Goal: Task Accomplishment & Management: Use online tool/utility

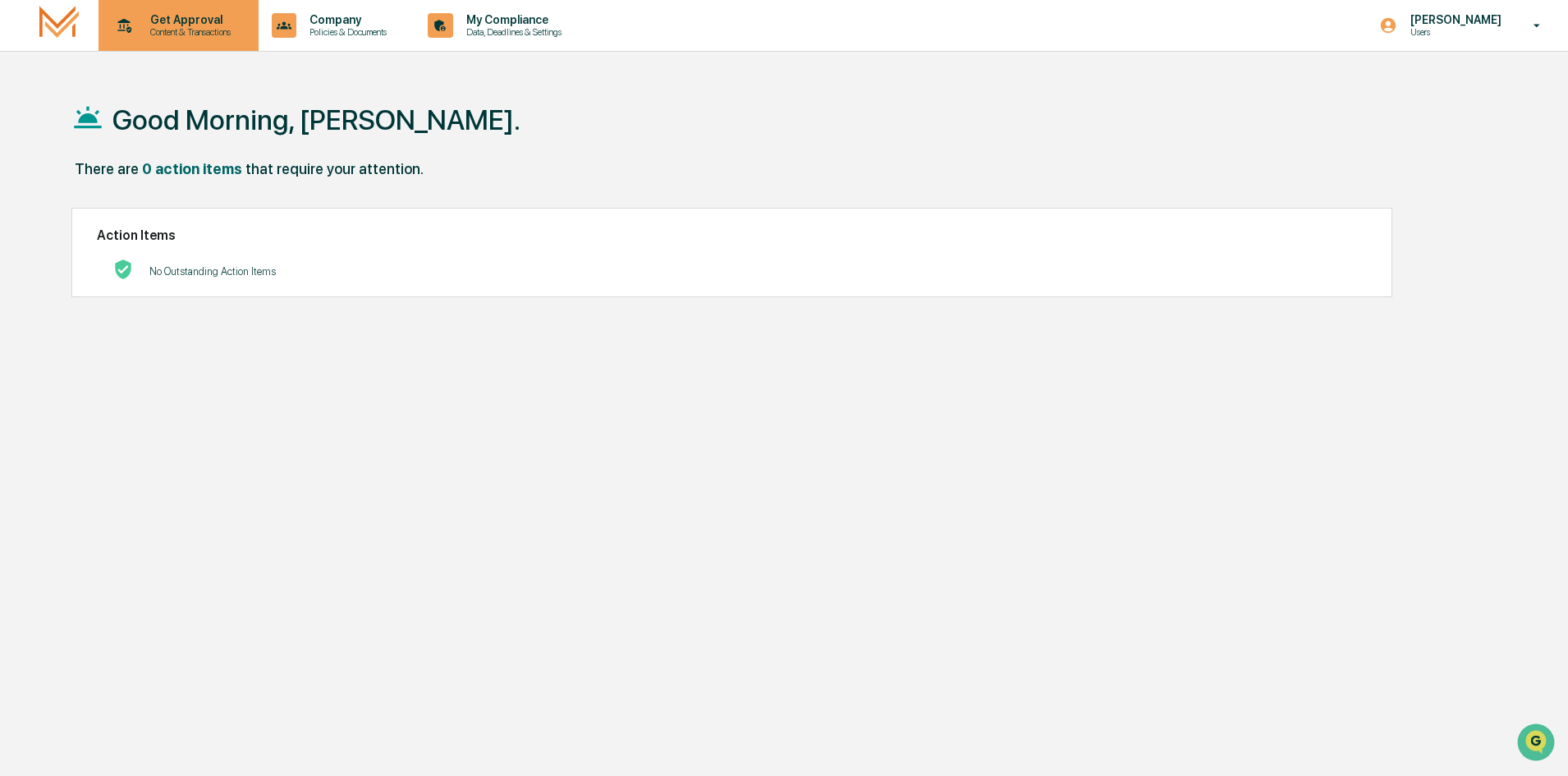
click at [171, 27] on div "Get Approval Content & Transactions" at bounding box center [187, 25] width 102 height 24
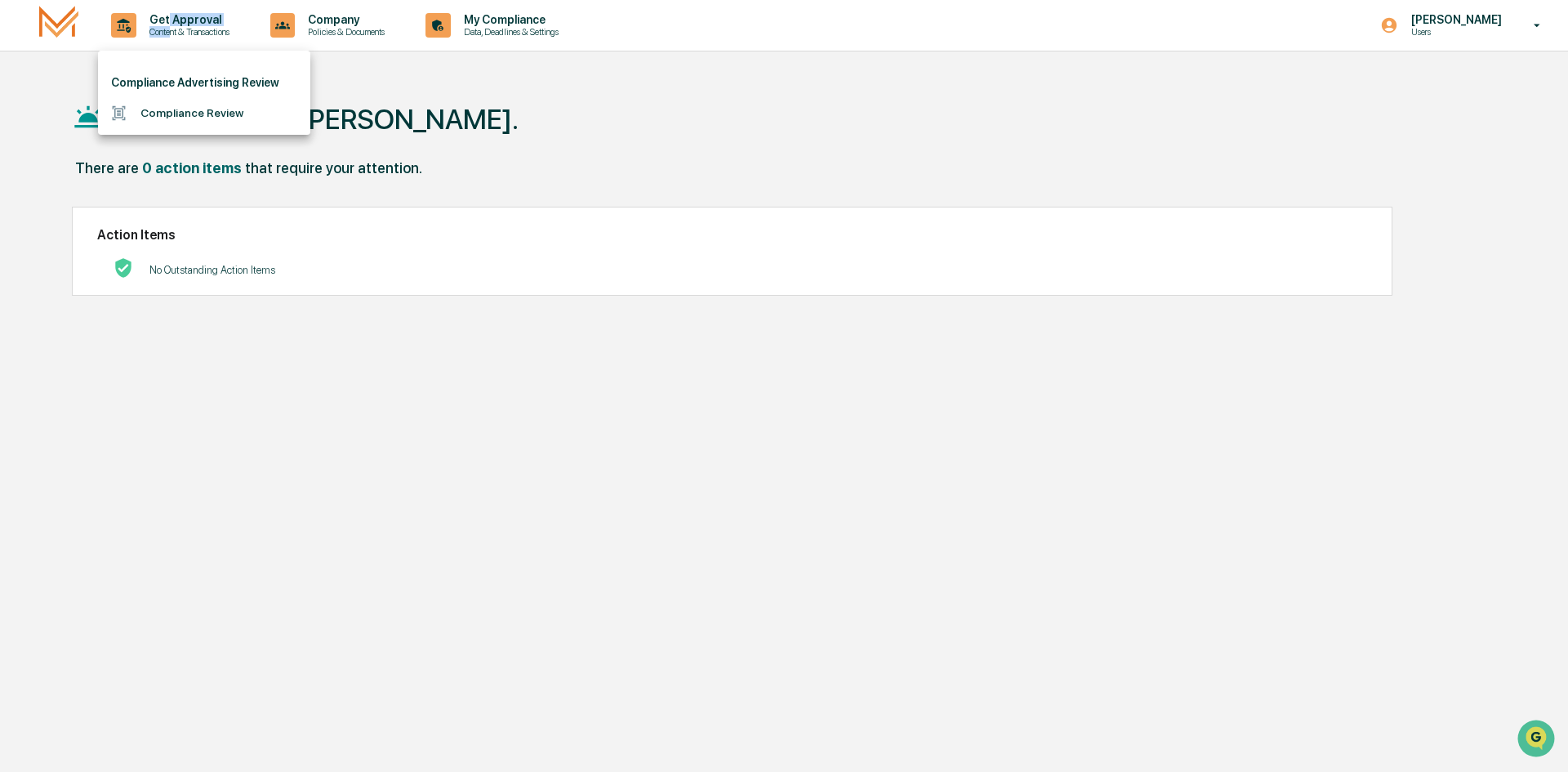
click at [213, 118] on li "Compliance Review" at bounding box center [204, 113] width 212 height 30
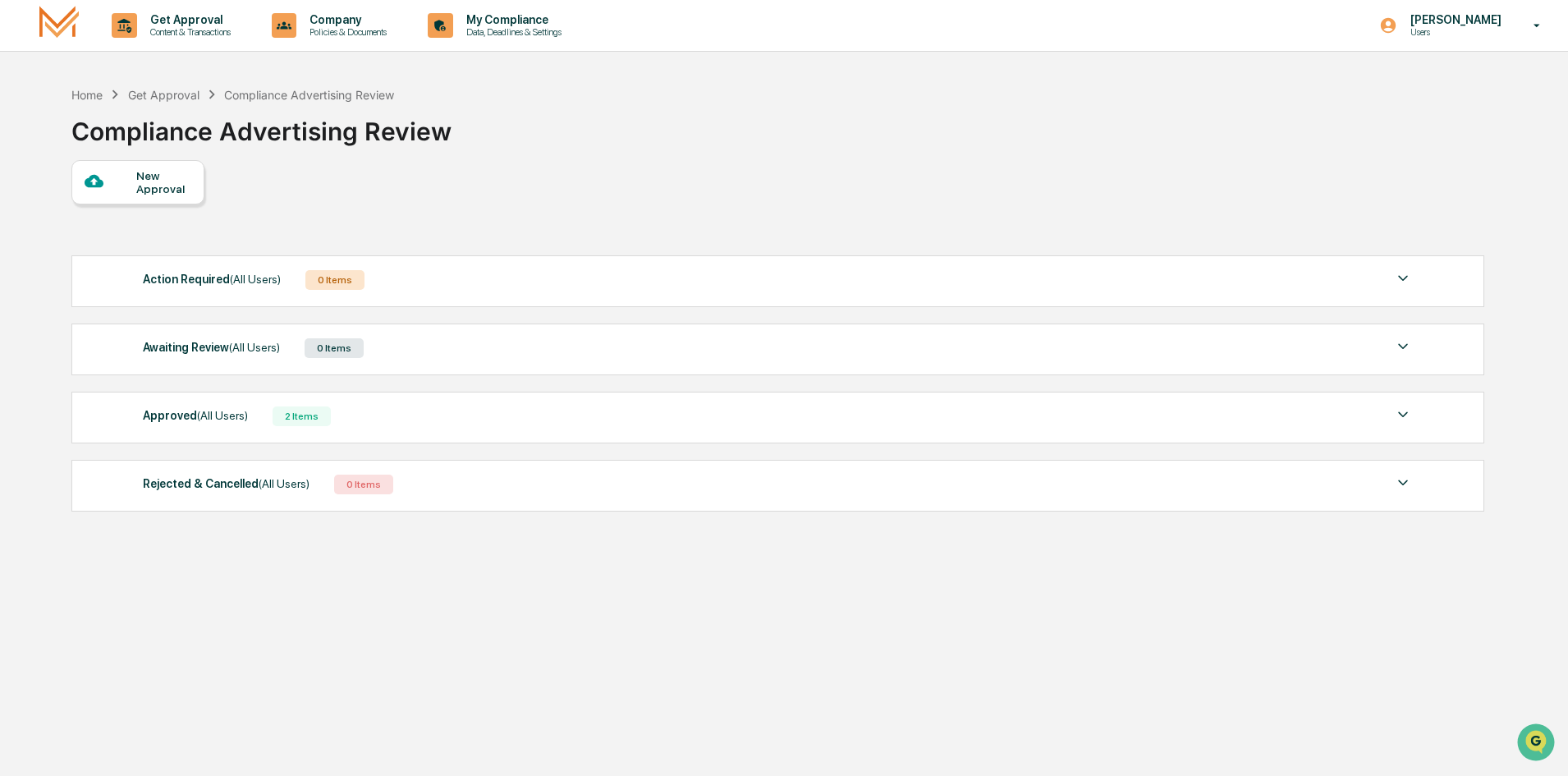
click at [128, 182] on div at bounding box center [110, 182] width 52 height 20
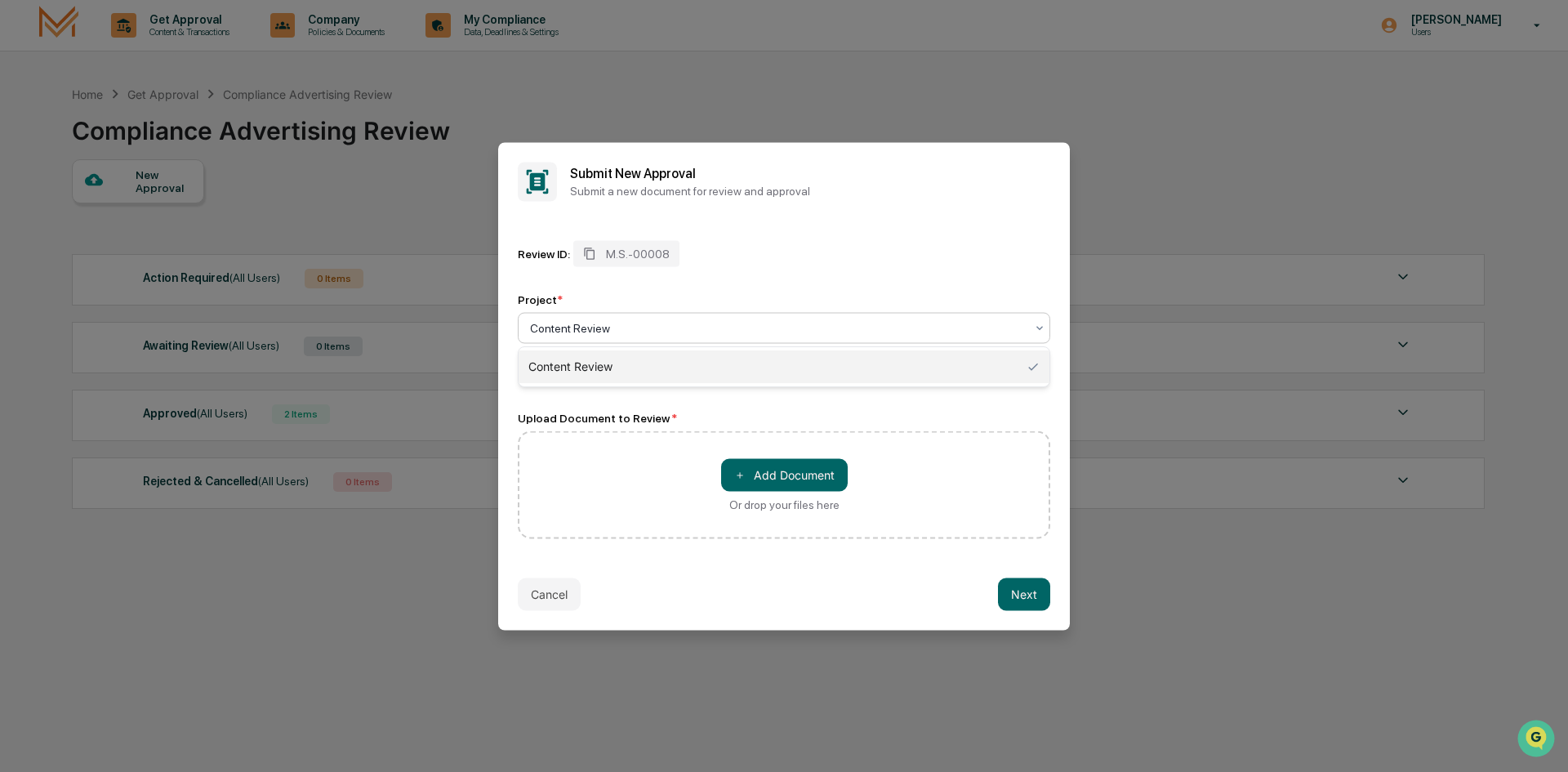
click at [618, 339] on div "Content Review" at bounding box center [777, 327] width 511 height 23
click at [658, 370] on div "Content Review" at bounding box center [784, 366] width 531 height 33
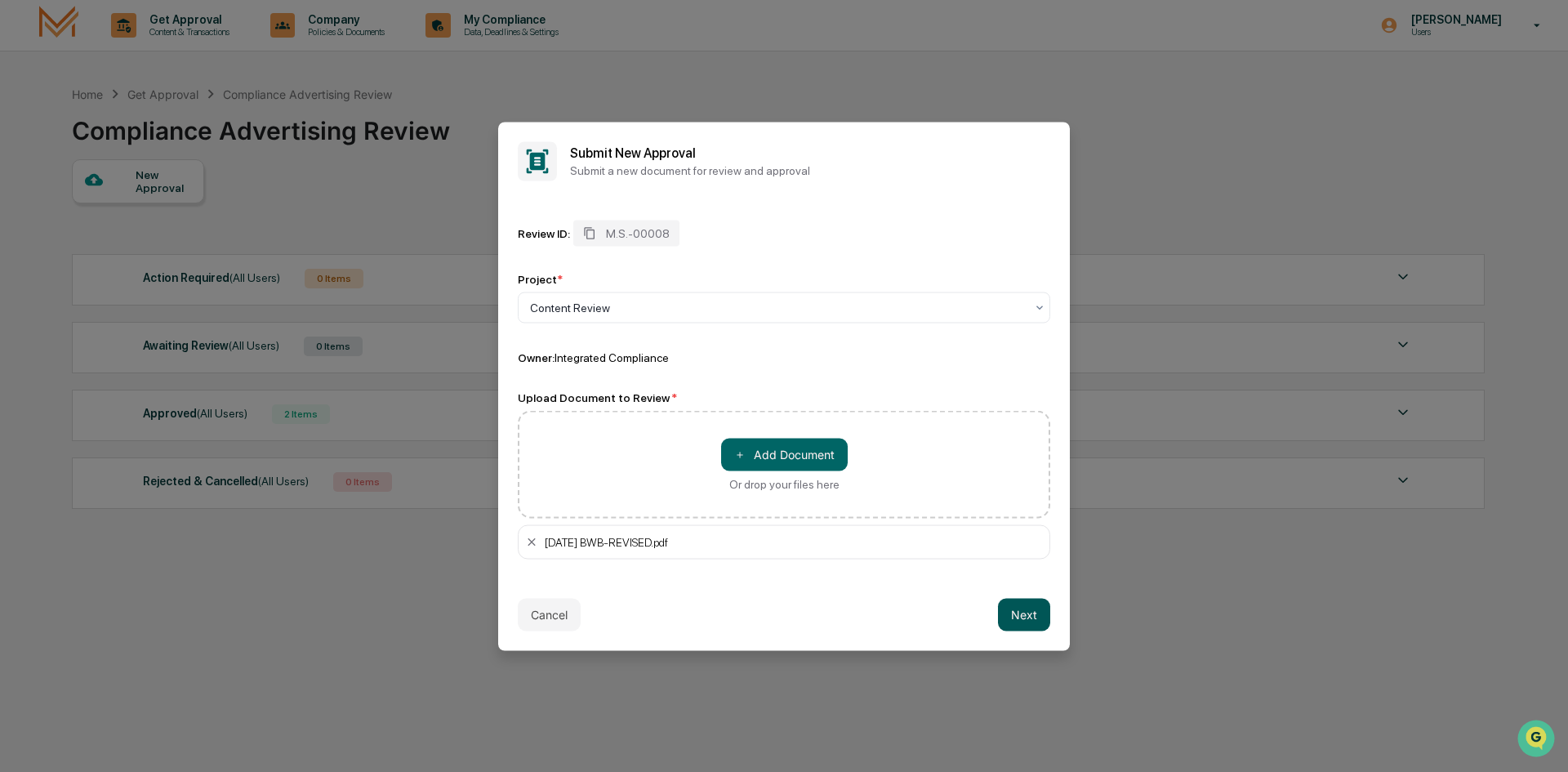
click at [1033, 621] on button "Next" at bounding box center [1024, 614] width 52 height 33
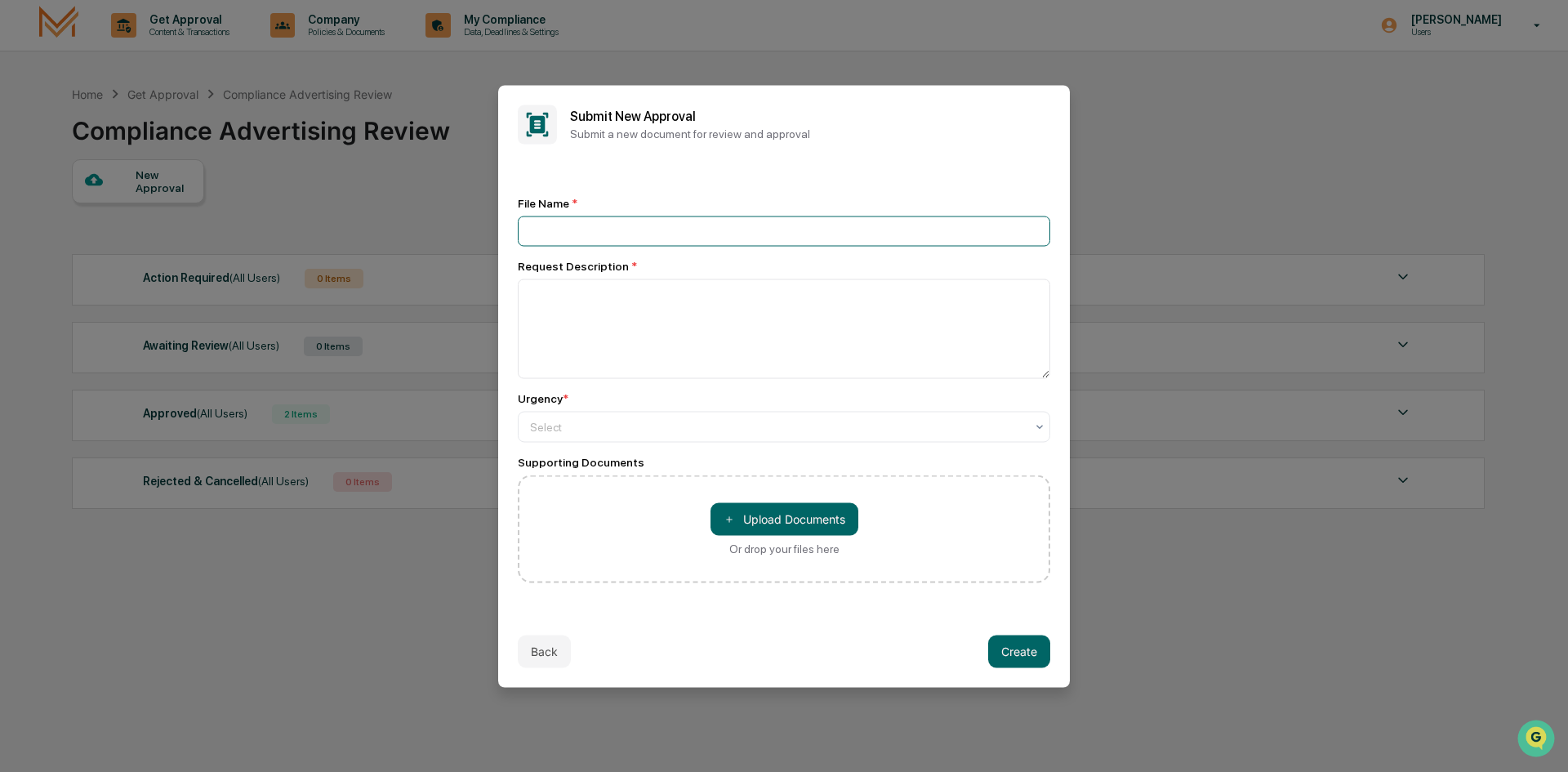
click at [604, 227] on input at bounding box center [784, 231] width 532 height 30
type input "**********"
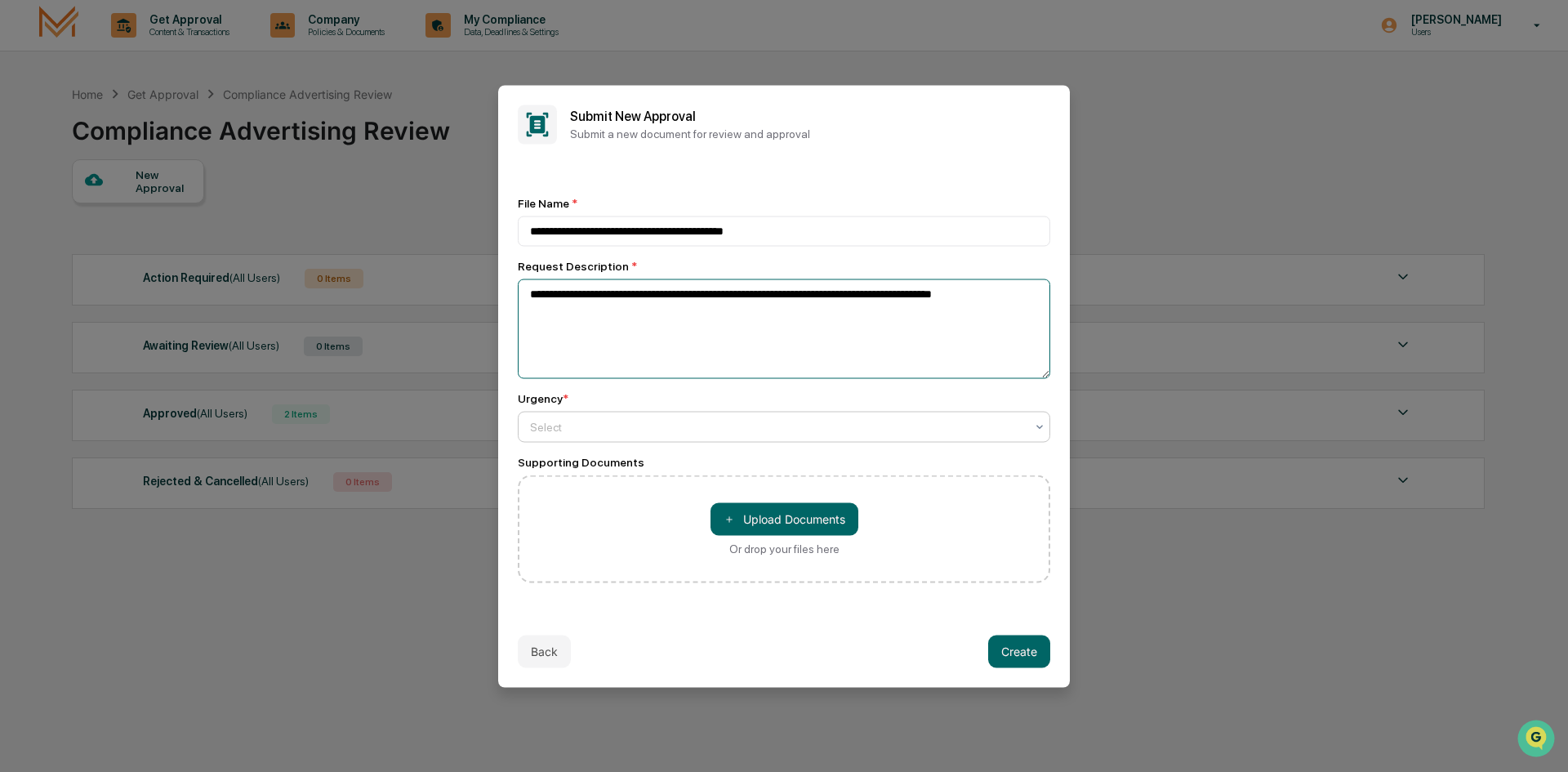
type textarea "**********"
click at [661, 437] on div "Select" at bounding box center [777, 426] width 511 height 23
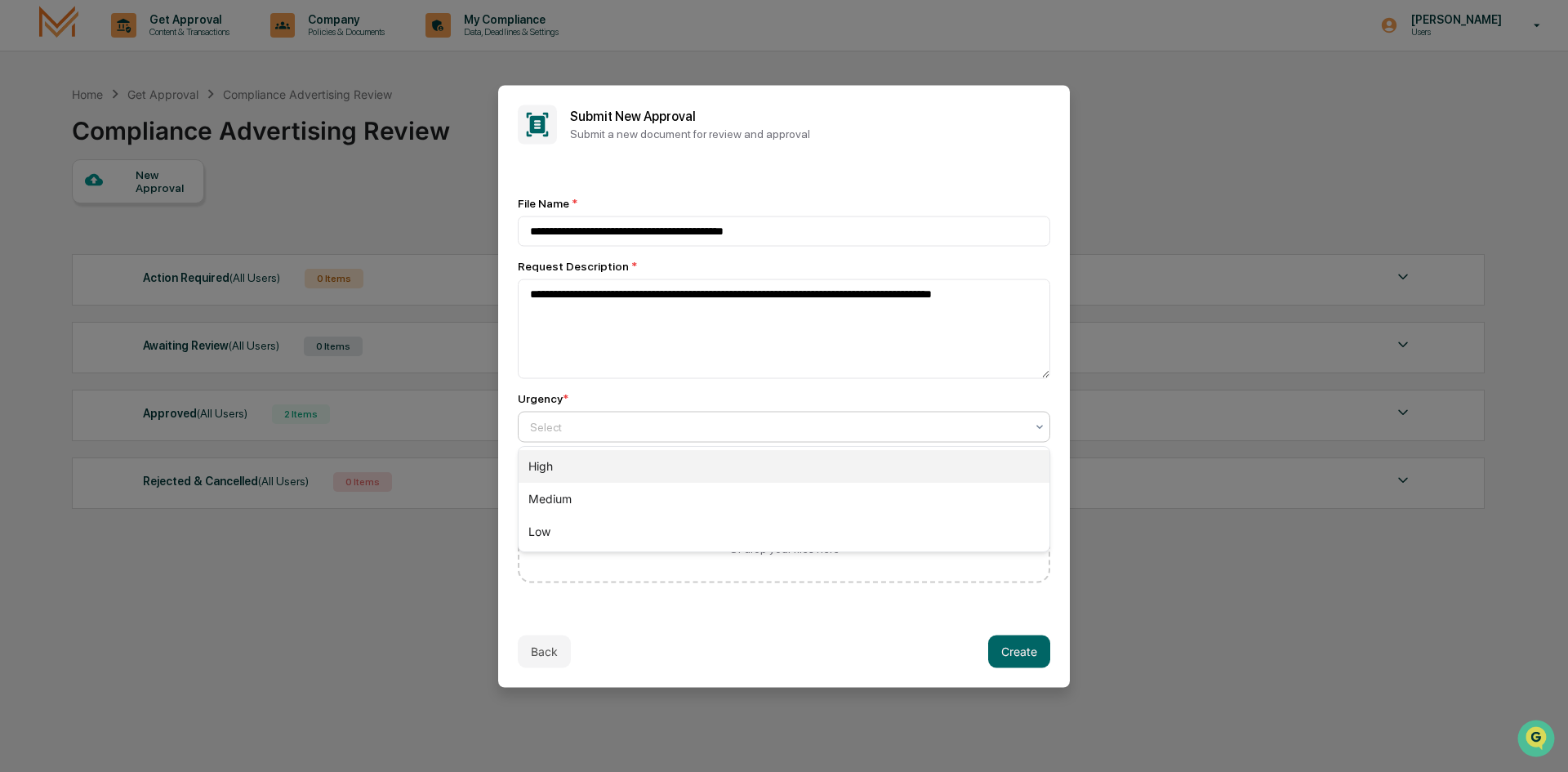
click at [660, 458] on div "High" at bounding box center [784, 466] width 531 height 33
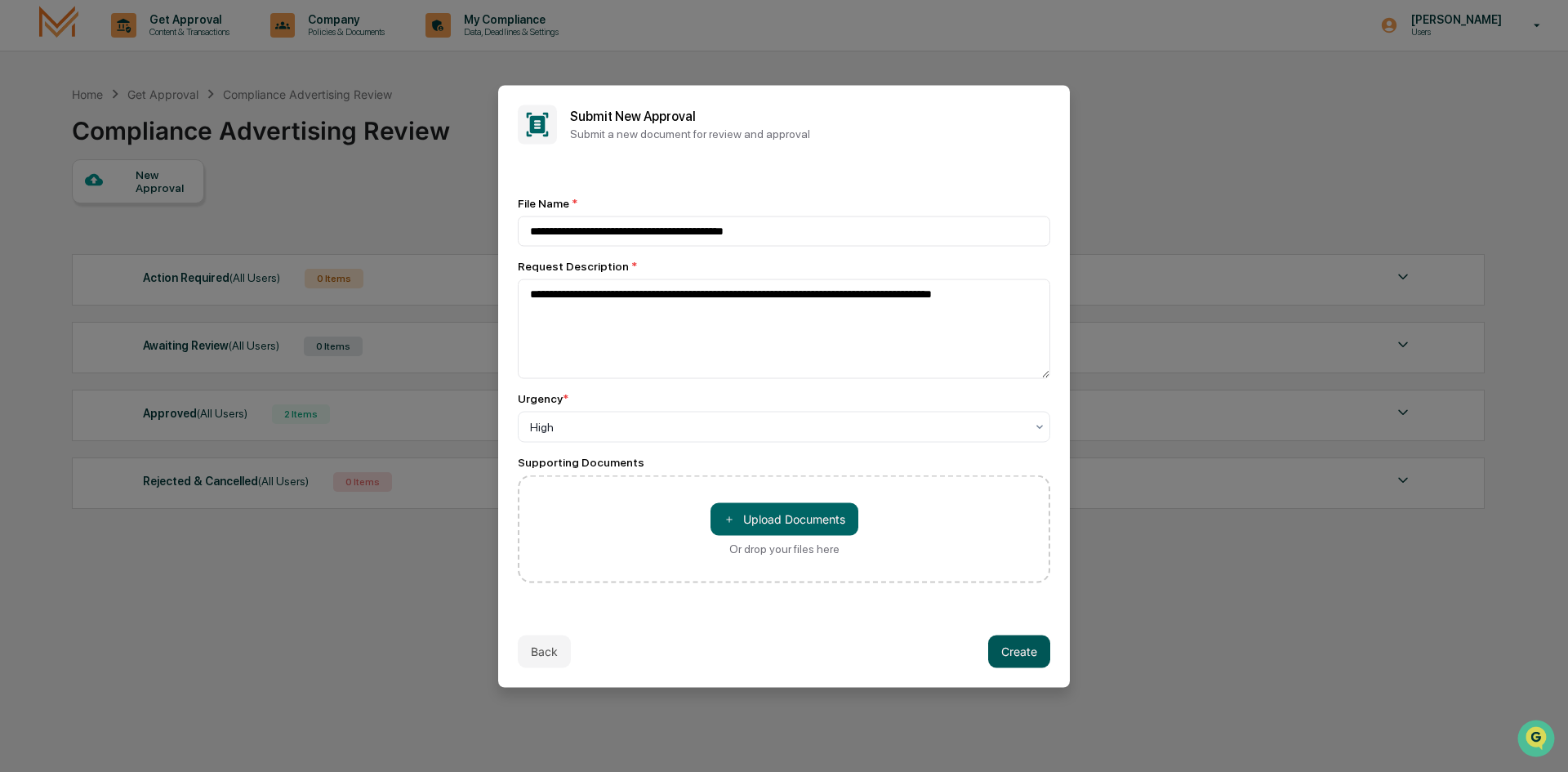
click at [1024, 647] on button "Create" at bounding box center [1020, 651] width 62 height 33
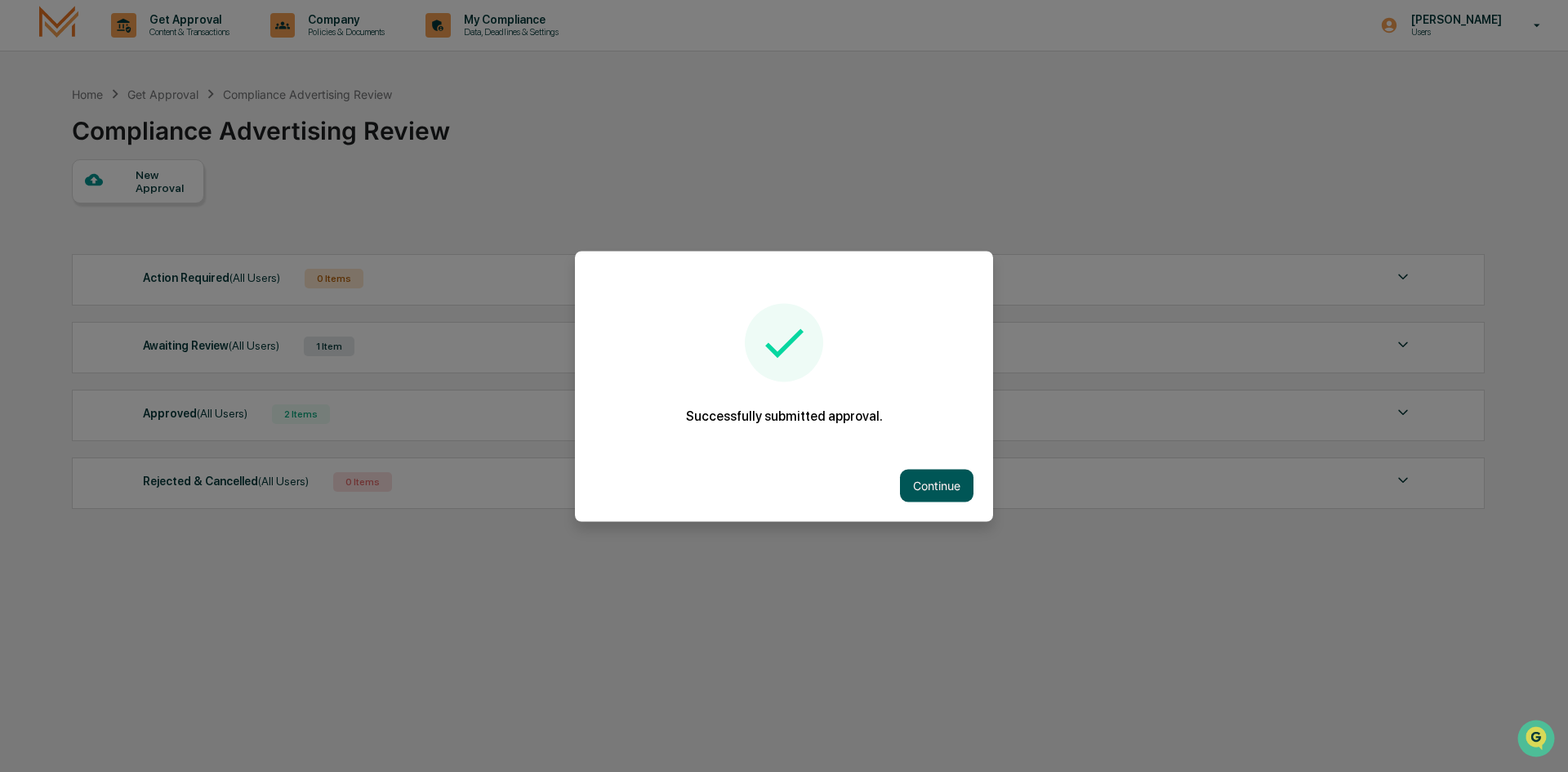
click at [943, 483] on button "Continue" at bounding box center [937, 485] width 74 height 33
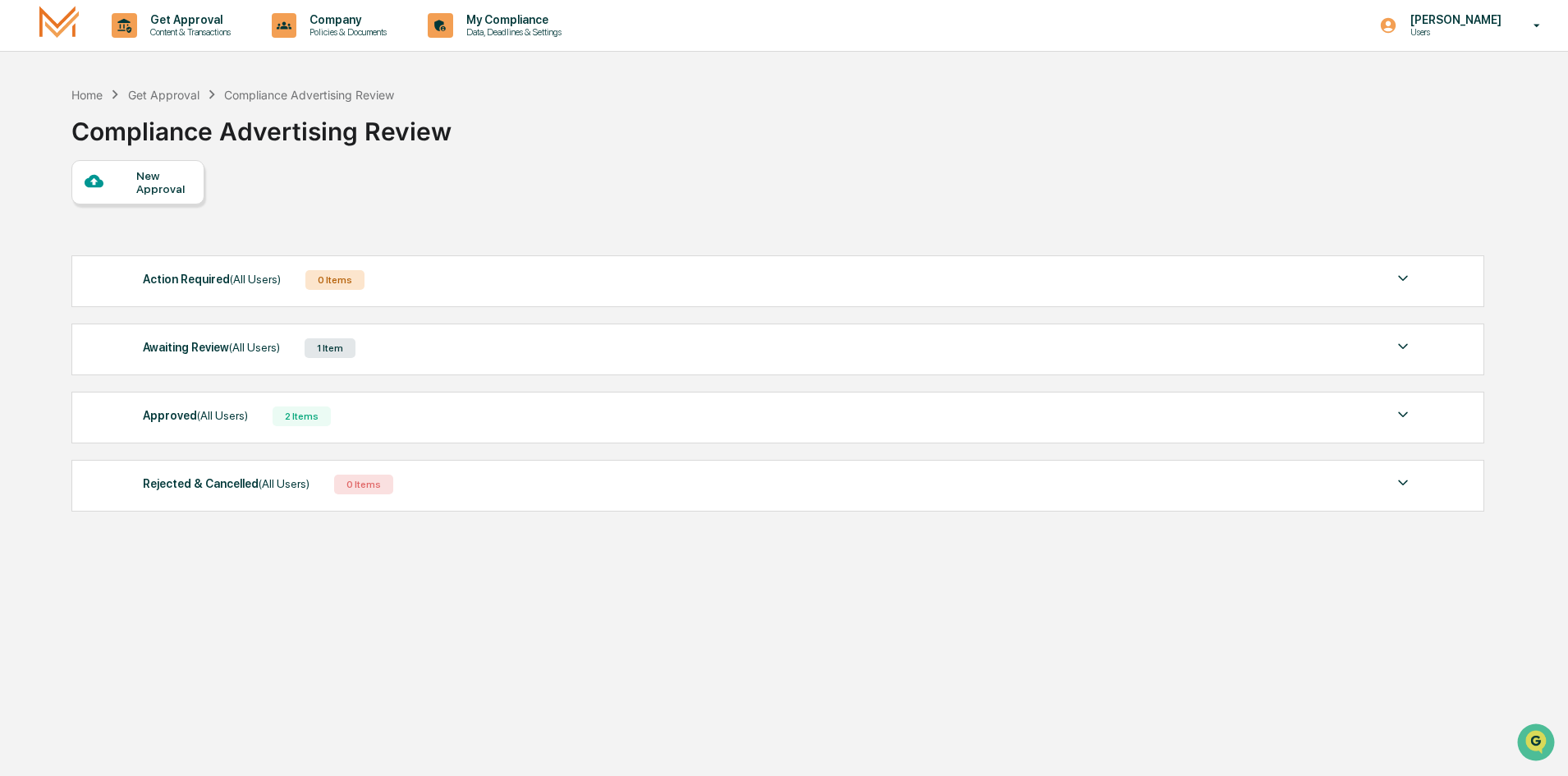
click at [728, 356] on div "Awaiting Review (All Users) 1 Item" at bounding box center [778, 348] width 1270 height 23
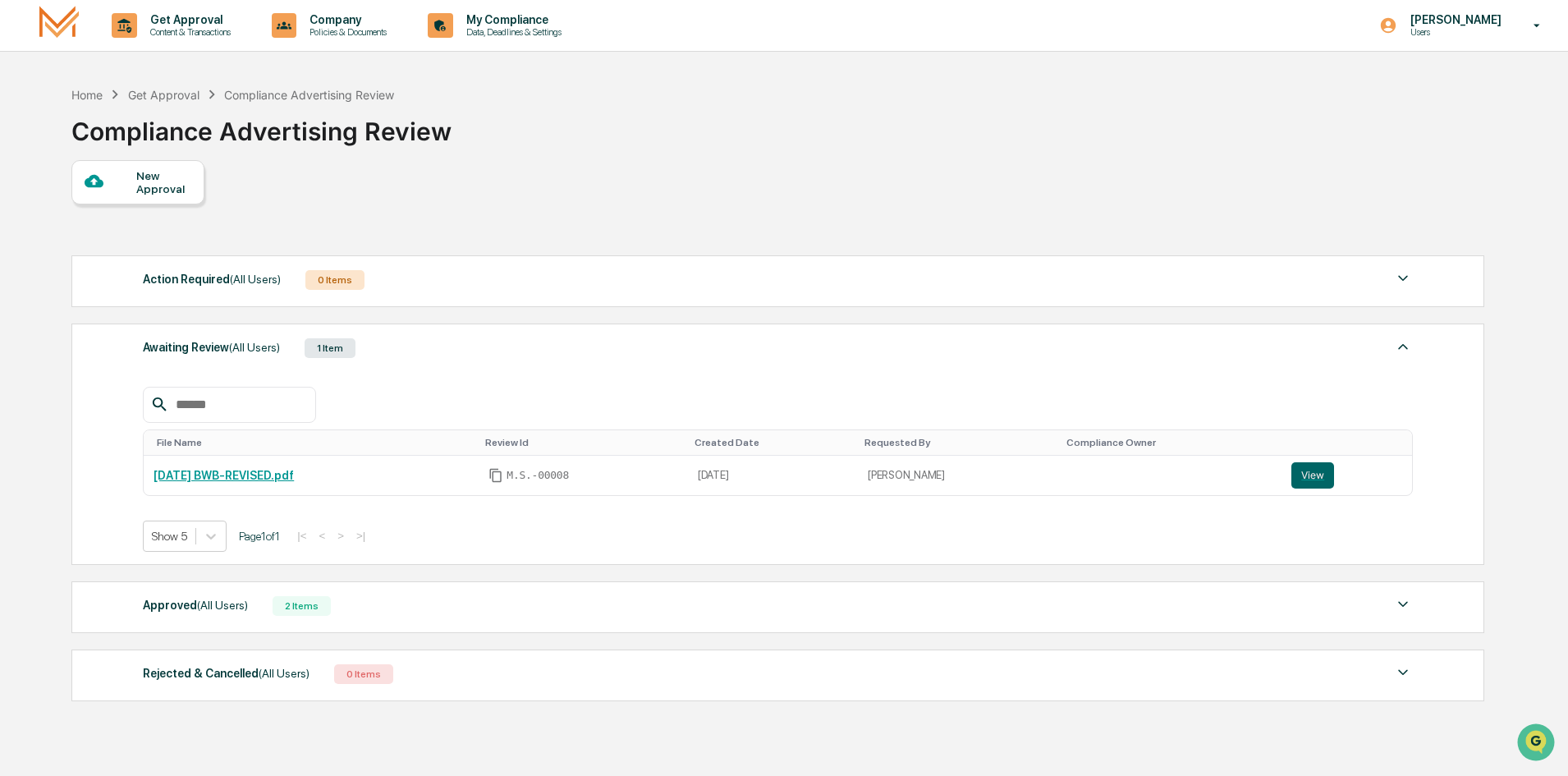
click at [729, 353] on div "Awaiting Review (All Users) 1 Item" at bounding box center [778, 348] width 1270 height 23
